Goal: Navigation & Orientation: Find specific page/section

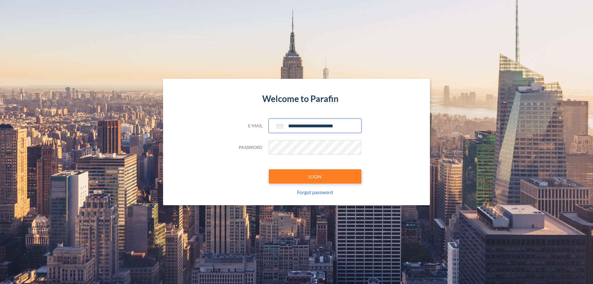
type input "**********"
click at [315, 176] on button "LOGIN" at bounding box center [315, 176] width 93 height 14
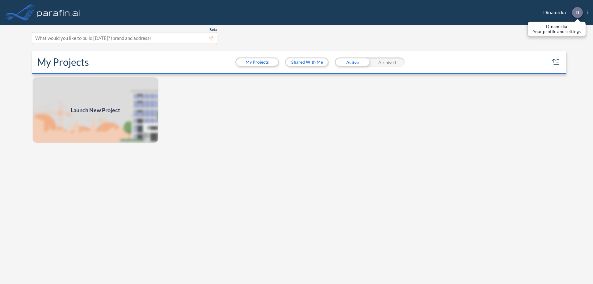
click at [577, 12] on p "D" at bounding box center [577, 13] width 4 height 6
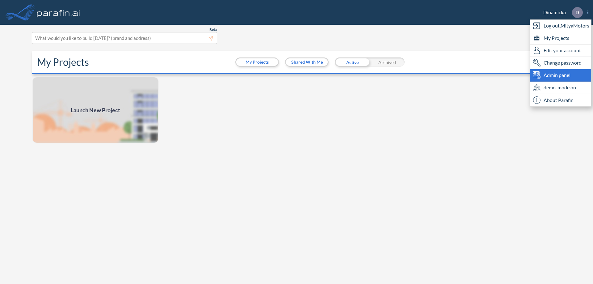
click at [561, 75] on span "Admin panel" at bounding box center [557, 74] width 27 height 7
